Goal: Check status: Check status

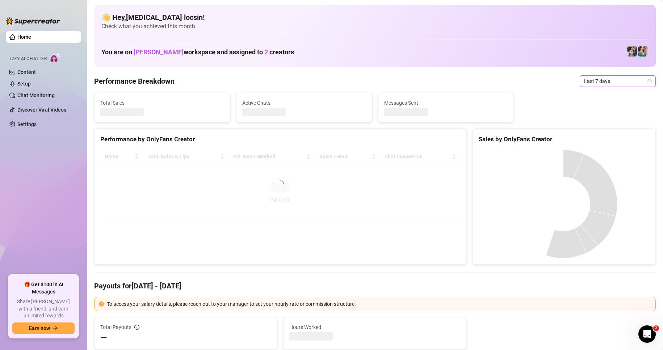
click at [591, 78] on span "Last 7 days" at bounding box center [617, 81] width 67 height 11
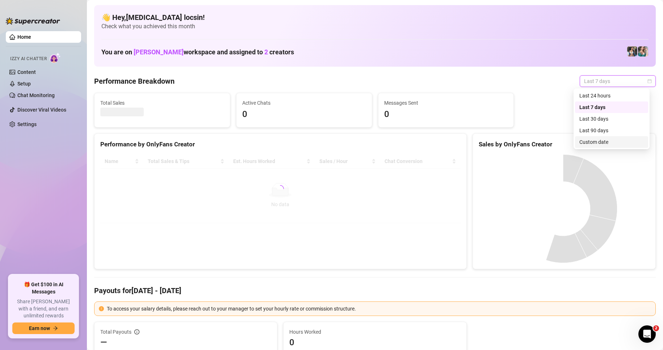
click at [596, 139] on div "Custom date" at bounding box center [611, 142] width 64 height 8
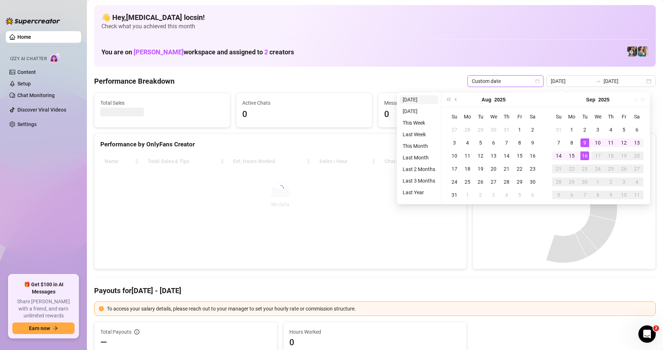
type input "2025-09-16"
click at [414, 98] on li "Today" at bounding box center [419, 99] width 38 height 9
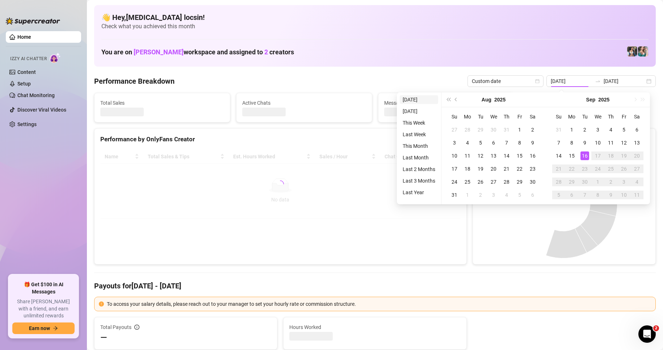
type input "2025-09-16"
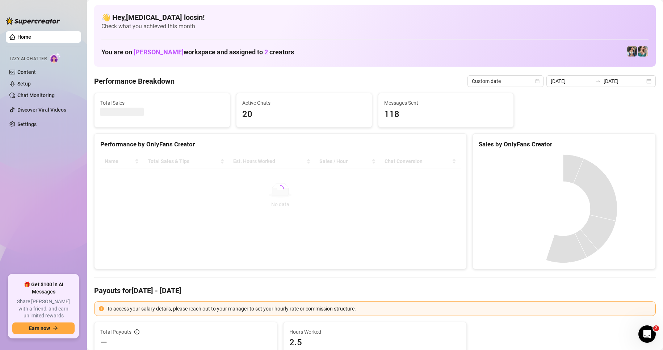
click at [128, 83] on Breakdown "Performance Breakdown" at bounding box center [134, 81] width 80 height 10
